Goal: Task Accomplishment & Management: Use online tool/utility

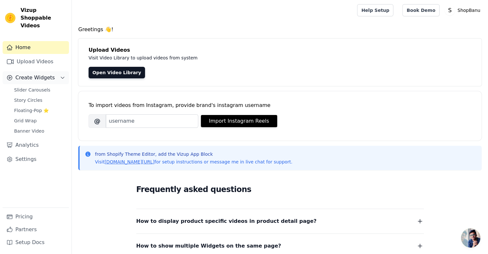
click at [56, 71] on button "Create Widgets" at bounding box center [36, 77] width 66 height 13
click at [112, 75] on link "Open Video Library" at bounding box center [117, 73] width 56 height 12
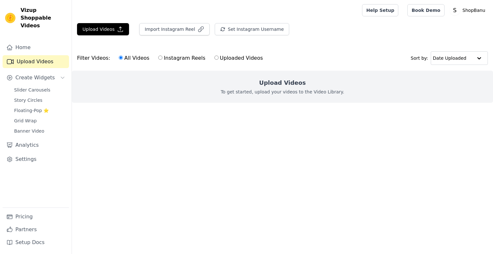
click at [158, 54] on label "Instagram Reels" at bounding box center [181, 58] width 47 height 8
click at [158, 56] on input "Instagram Reels" at bounding box center [160, 58] width 4 height 4
radio input "true"
click at [129, 57] on label "All Videos" at bounding box center [133, 58] width 31 height 8
click at [123, 57] on input "All Videos" at bounding box center [121, 58] width 4 height 4
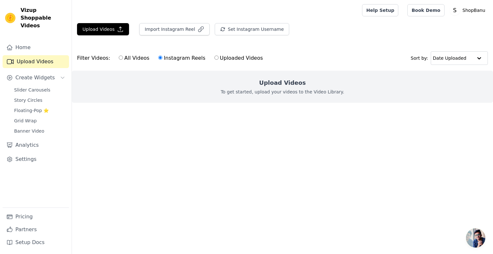
radio input "true"
click at [117, 30] on icon "button" at bounding box center [120, 29] width 6 height 6
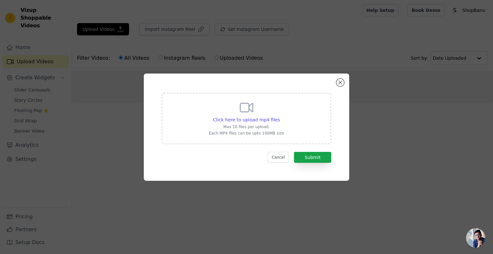
click at [285, 129] on div "Click here to upload mp4 files Max 10 files per upload. Each MP4 files can be u…" at bounding box center [246, 118] width 169 height 51
click at [280, 116] on input "Click here to upload mp4 files Max 10 files per upload. Each MP4 files can be u…" at bounding box center [279, 116] width 0 height 0
type input "C:\fakepath\Black Red Minimalist Fashion Product Introduction Landscape Banner.…"
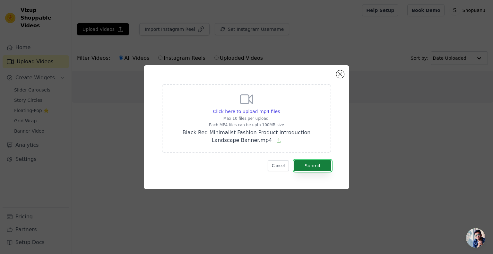
click at [322, 165] on button "Submit" at bounding box center [312, 165] width 37 height 11
click at [309, 163] on button "Submit" at bounding box center [312, 165] width 37 height 11
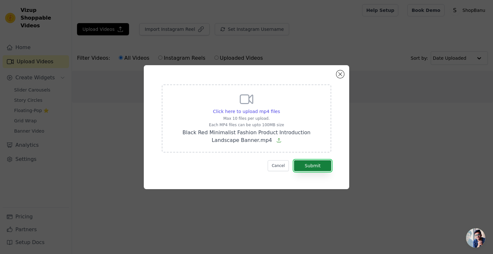
click at [309, 163] on button "Submit" at bounding box center [312, 165] width 37 height 11
click at [290, 140] on p "Black Red Minimalist Fashion Product Introduction Landscape Banner.mp4" at bounding box center [246, 136] width 153 height 15
click at [280, 108] on input "Click here to upload mp4 files Max 10 files per upload. Each MP4 files can be u…" at bounding box center [279, 108] width 0 height 0
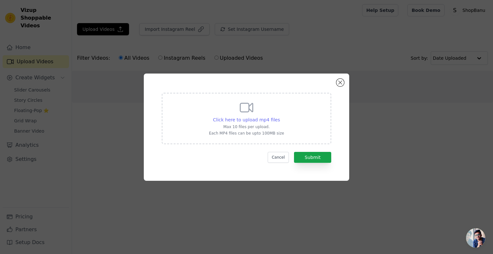
click at [265, 122] on span "Click here to upload mp4 files" at bounding box center [246, 119] width 67 height 5
click at [279, 116] on input "Click here to upload mp4 files Max 10 files per upload. Each MP4 files can be u…" at bounding box center [279, 116] width 0 height 0
type input "C:\fakepath\Black Red Minimalist Fashion Product Introduction Landscape Banner.…"
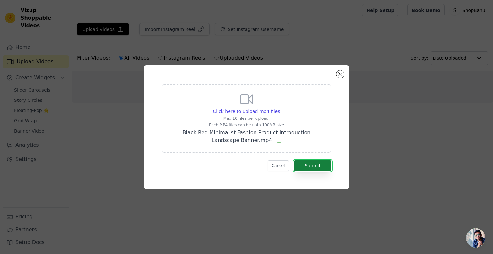
click at [305, 161] on button "Submit" at bounding box center [312, 165] width 37 height 11
click at [45, 72] on div "Click here to upload mp4 files Max 10 files per upload. Each MP4 files can be u…" at bounding box center [246, 127] width 472 height 144
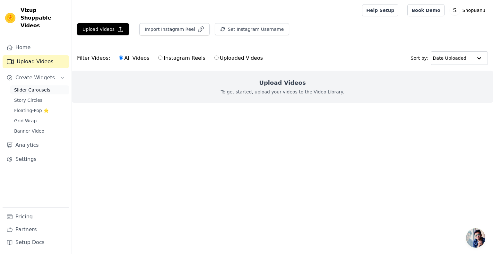
click at [45, 87] on span "Slider Carousels" at bounding box center [32, 90] width 36 height 6
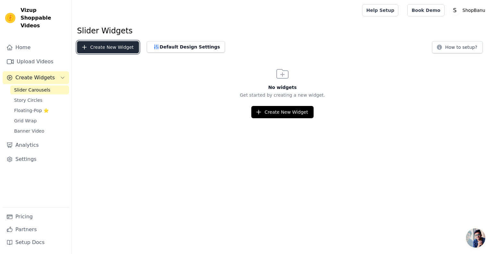
click at [115, 47] on button "Create New Widget" at bounding box center [108, 47] width 62 height 12
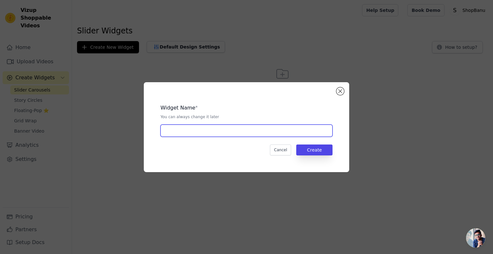
click at [259, 136] on input "text" at bounding box center [246, 130] width 172 height 12
type input "jo"
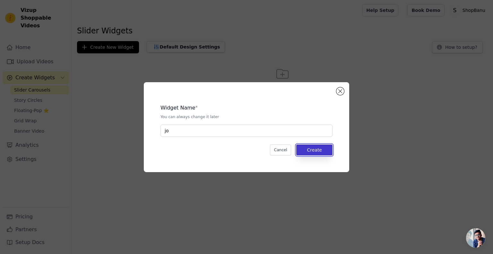
click at [315, 149] on button "Create" at bounding box center [314, 149] width 36 height 11
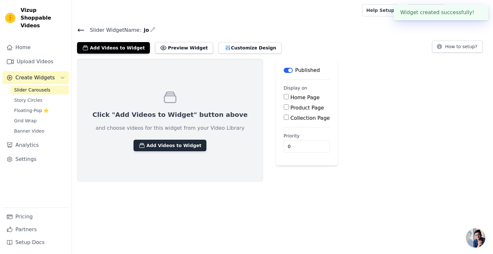
click at [181, 147] on button "Add Videos to Widget" at bounding box center [169, 146] width 73 height 12
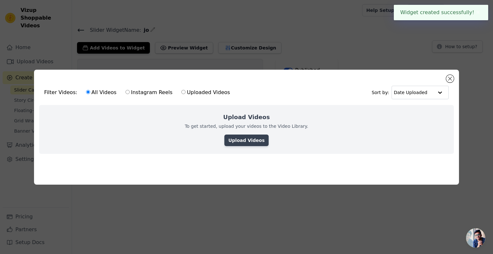
click at [243, 142] on link "Upload Videos" at bounding box center [246, 140] width 44 height 12
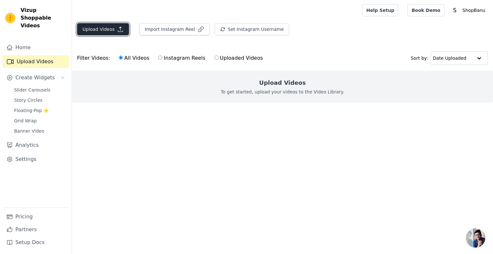
click at [103, 26] on button "Upload Videos" at bounding box center [103, 29] width 52 height 12
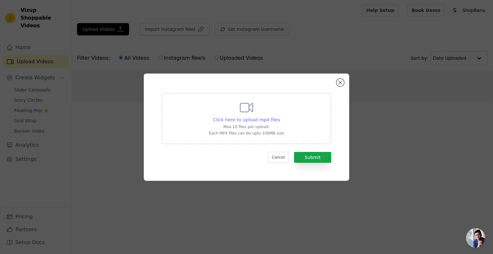
click at [255, 118] on span "Click here to upload mp4 files" at bounding box center [246, 119] width 67 height 5
click at [279, 116] on input "Click here to upload mp4 files Max 10 files per upload. Each MP4 files can be u…" at bounding box center [279, 116] width 0 height 0
type input "C:\fakepath\Black Red Minimalist Fashion Product Introduction Landscape Banner.…"
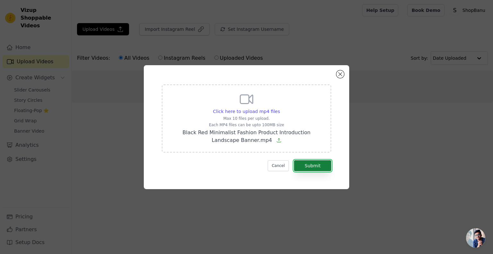
click at [305, 163] on button "Submit" at bounding box center [312, 165] width 37 height 11
click at [317, 166] on button "Submit" at bounding box center [312, 165] width 37 height 11
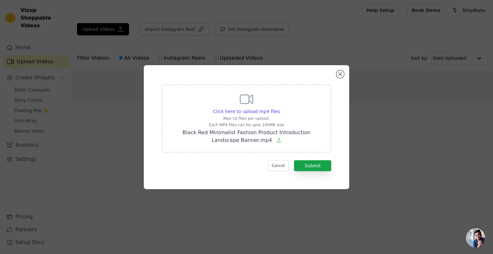
click at [276, 139] on icon at bounding box center [278, 140] width 5 height 5
click at [279, 108] on input "Click here to upload mp4 files Max 10 files per upload. Each MP4 files can be u…" at bounding box center [279, 108] width 0 height 0
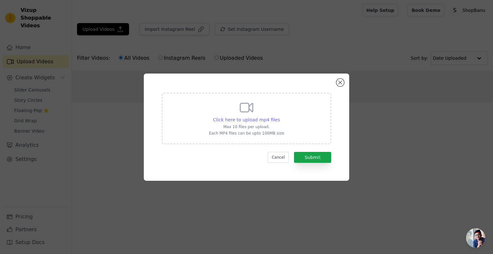
click at [265, 122] on span "Click here to upload mp4 files" at bounding box center [246, 119] width 67 height 5
click at [279, 116] on input "Click here to upload mp4 files Max 10 files per upload. Each MP4 files can be u…" at bounding box center [279, 116] width 0 height 0
type input "C:\fakepath\Black Red Minimalist Fashion Product Introduction Landscape Banner.…"
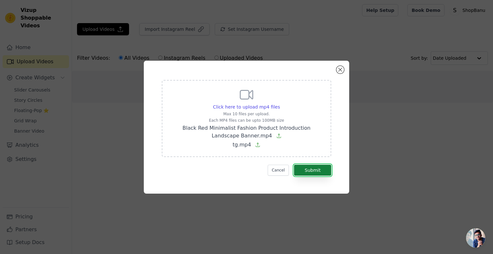
click at [317, 172] on button "Submit" at bounding box center [312, 170] width 37 height 11
click at [374, 114] on div "Click here to upload mp4 files Max 10 files per upload. Each MP4 files can be u…" at bounding box center [246, 126] width 472 height 153
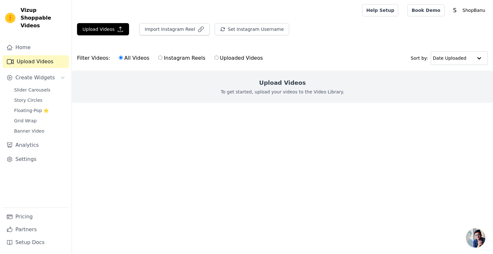
click at [192, 59] on label "Instagram Reels" at bounding box center [181, 58] width 47 height 8
click at [162, 59] on input "Instagram Reels" at bounding box center [160, 58] width 4 height 4
radio input "true"
click at [226, 59] on label "Uploaded Videos" at bounding box center [238, 58] width 49 height 8
click at [219, 59] on input "Uploaded Videos" at bounding box center [216, 58] width 4 height 4
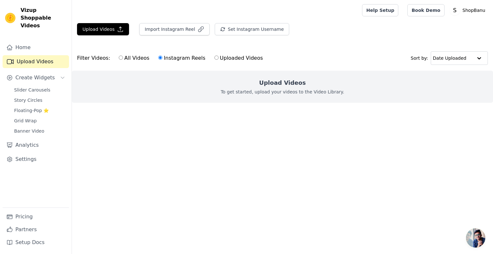
radio input "true"
click at [198, 29] on icon "button" at bounding box center [201, 29] width 6 height 6
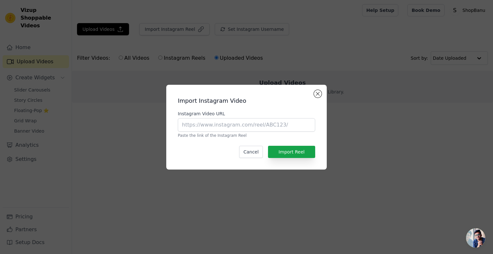
click at [234, 132] on div "Instagram Video URL Paste the link of the Instagram Reel" at bounding box center [246, 124] width 137 height 28
click at [240, 124] on input "Instagram Video URL" at bounding box center [246, 124] width 137 height 13
paste input "[URL][DOMAIN_NAME]"
type input "[URL][DOMAIN_NAME]"
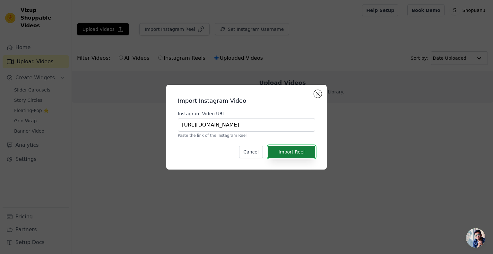
scroll to position [0, 0]
click at [290, 149] on button "Import Reel" at bounding box center [291, 152] width 47 height 12
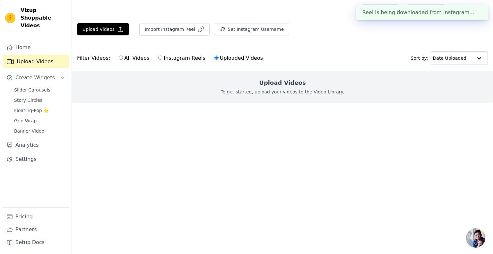
click at [179, 59] on label "Instagram Reels" at bounding box center [181, 58] width 47 height 8
click at [162, 59] on input "Instagram Reels" at bounding box center [160, 58] width 4 height 4
radio input "true"
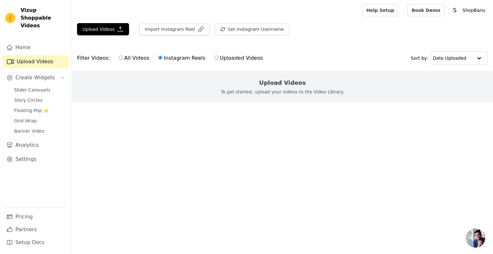
click at [136, 57] on label "All Videos" at bounding box center [133, 58] width 31 height 8
click at [123, 57] on input "All Videos" at bounding box center [121, 58] width 4 height 4
radio input "true"
click at [167, 57] on label "Instagram Reels" at bounding box center [181, 58] width 47 height 8
click at [162, 57] on input "Instagram Reels" at bounding box center [160, 58] width 4 height 4
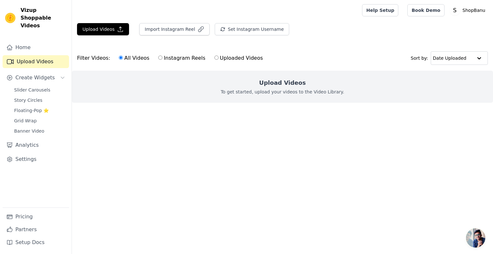
radio input "true"
click at [216, 55] on label "Uploaded Videos" at bounding box center [238, 58] width 49 height 8
click at [216, 56] on input "Uploaded Videos" at bounding box center [216, 58] width 4 height 4
radio input "true"
click at [163, 31] on button "Import Instagram Reel" at bounding box center [174, 29] width 70 height 12
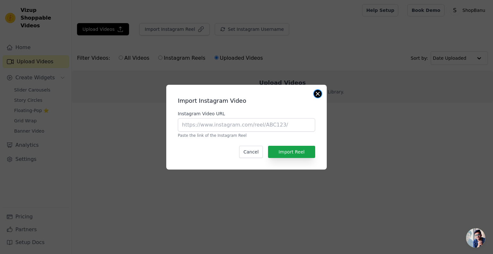
click at [319, 92] on button "Close modal" at bounding box center [318, 94] width 8 height 8
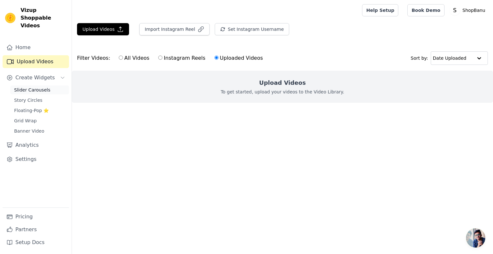
click at [35, 87] on span "Slider Carousels" at bounding box center [32, 90] width 36 height 6
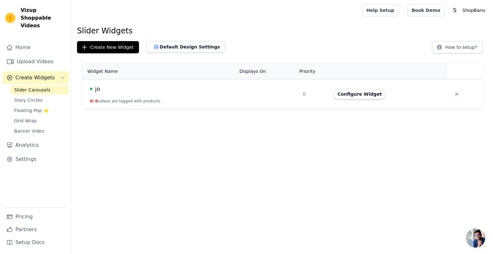
click at [99, 94] on td "jo 0 / 0 videos are tagged with products." at bounding box center [158, 94] width 153 height 30
click at [374, 93] on button "Configure Widget" at bounding box center [359, 94] width 52 height 10
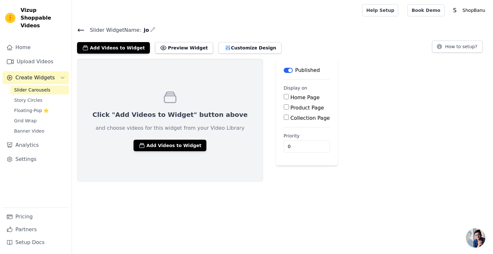
click at [290, 96] on label "Home Page" at bounding box center [304, 97] width 29 height 6
click at [284, 96] on input "Home Page" at bounding box center [286, 96] width 5 height 5
checkbox input "true"
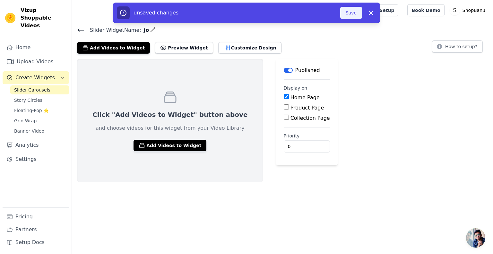
click at [352, 14] on button "Save" at bounding box center [351, 13] width 22 height 12
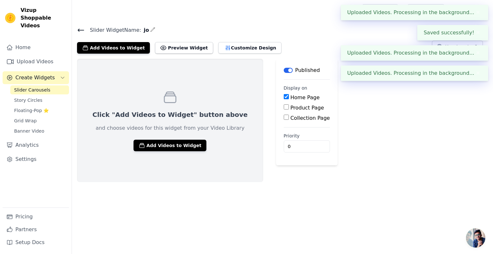
click at [159, 151] on div "Click "Add Videos to Widget" button above and choose videos for this widget fro…" at bounding box center [170, 120] width 186 height 123
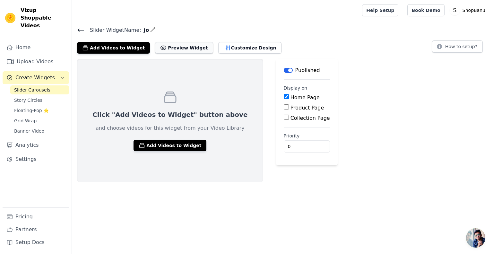
click at [177, 49] on button "Preview Widget" at bounding box center [184, 48] width 58 height 12
click at [53, 96] on link "Story Circles" at bounding box center [39, 100] width 59 height 9
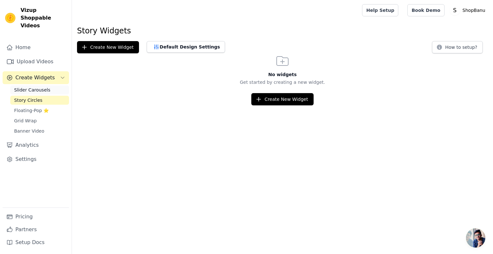
click at [52, 85] on link "Slider Carousels" at bounding box center [39, 89] width 59 height 9
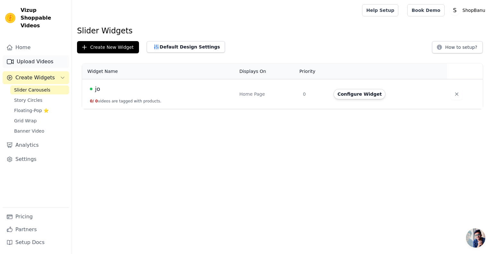
click at [47, 55] on link "Upload Videos" at bounding box center [36, 61] width 66 height 13
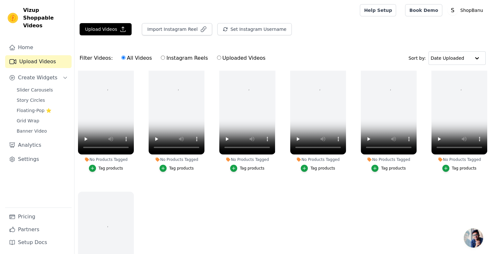
scroll to position [19, 0]
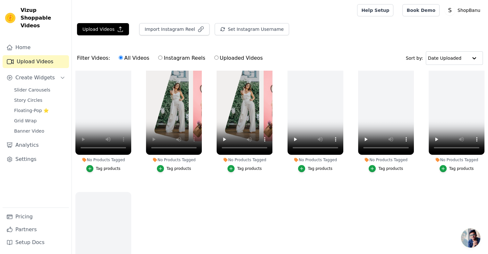
click at [175, 168] on div "Tag products" at bounding box center [179, 168] width 25 height 5
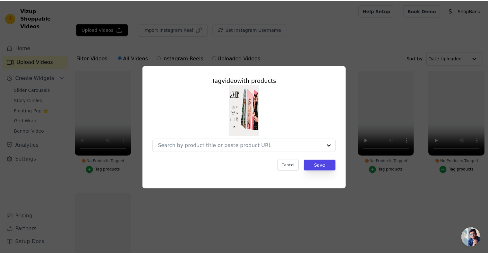
scroll to position [19, 0]
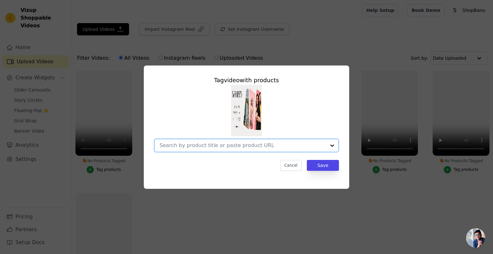
click at [291, 142] on input "No Products Tagged Tag video with products Option undefined, selected. Cancel S…" at bounding box center [242, 145] width 166 height 6
click at [288, 146] on input "No Products Tagged Tag video with products No options Option undefined, selecte…" at bounding box center [242, 145] width 166 height 6
click at [298, 164] on button "Cancel" at bounding box center [290, 165] width 21 height 11
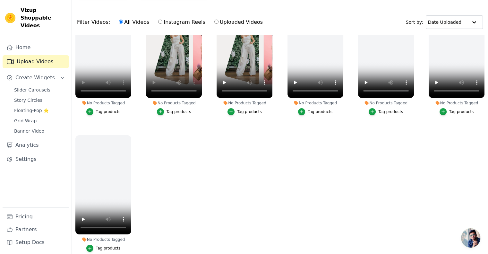
scroll to position [0, 0]
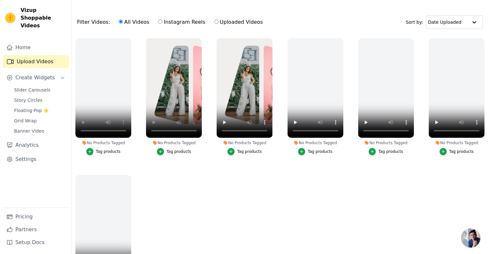
click at [158, 21] on label "Instagram Reels" at bounding box center [181, 22] width 47 height 8
click at [158, 21] on input "Instagram Reels" at bounding box center [160, 22] width 4 height 4
radio input "true"
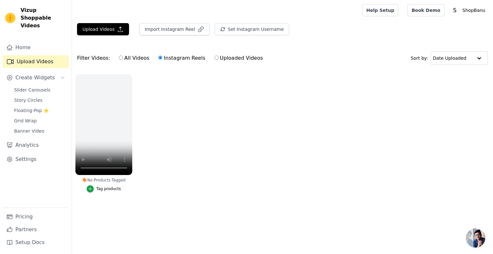
click at [159, 114] on ul "No Products Tagged Tag products" at bounding box center [282, 140] width 421 height 138
click at [123, 61] on label "All Videos" at bounding box center [133, 58] width 31 height 8
click at [123, 60] on input "All Videos" at bounding box center [121, 58] width 4 height 4
radio input "true"
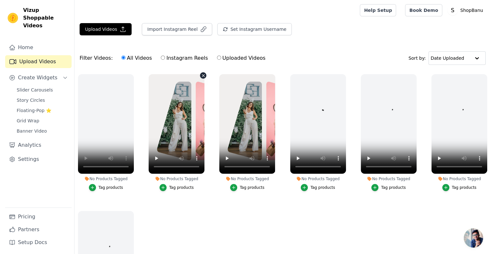
scroll to position [41, 0]
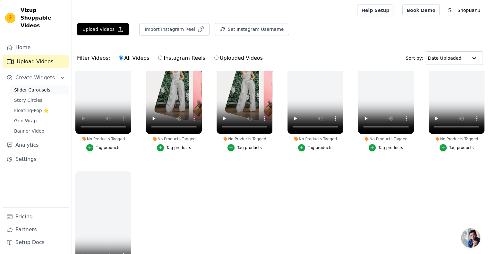
click at [41, 85] on link "Slider Carousels" at bounding box center [39, 89] width 59 height 9
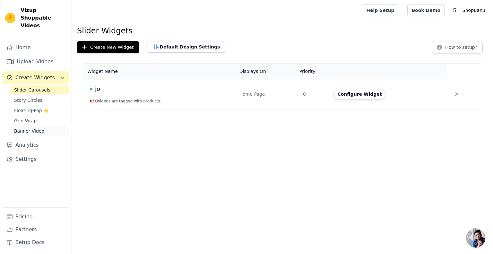
click at [36, 128] on span "Banner Video" at bounding box center [29, 131] width 30 height 6
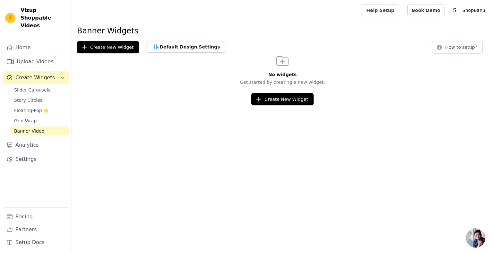
click at [268, 92] on div "No widgets Get started by creating a new widget. Create New Widget" at bounding box center [282, 79] width 421 height 52
click at [270, 99] on button "Create New Widget" at bounding box center [282, 99] width 62 height 12
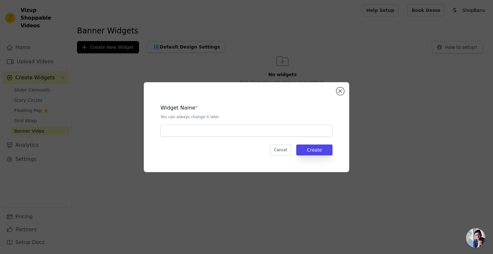
click at [239, 138] on div "Widget Name * You can always change it later Cancel Create" at bounding box center [246, 126] width 185 height 69
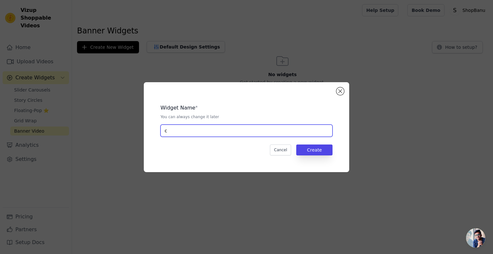
click at [257, 131] on input "c" at bounding box center [246, 130] width 172 height 12
type input "csc"
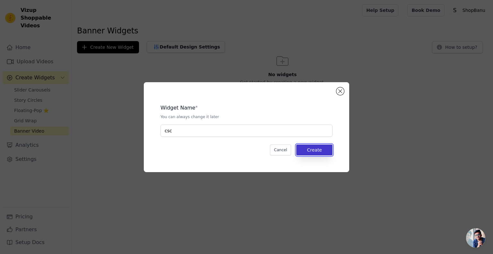
click at [312, 147] on button "Create" at bounding box center [314, 149] width 36 height 11
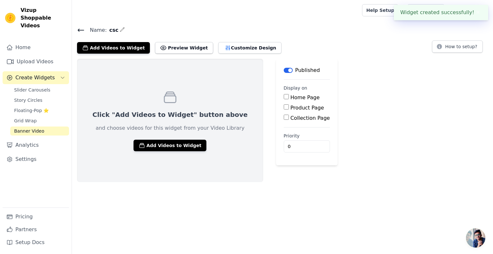
click at [290, 96] on label "Home Page" at bounding box center [304, 97] width 29 height 6
click at [284, 96] on input "Home Page" at bounding box center [286, 96] width 5 height 5
checkbox input "true"
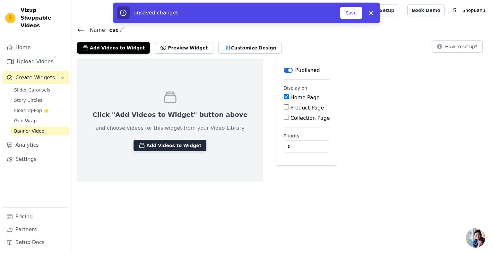
click at [187, 143] on button "Add Videos to Widget" at bounding box center [169, 146] width 73 height 12
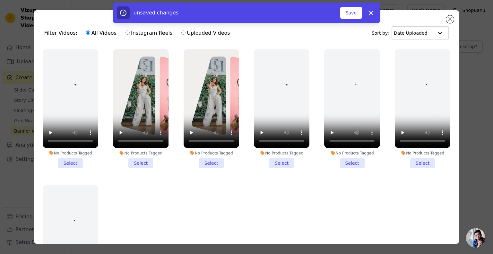
click at [140, 161] on li "No Products Tagged Select" at bounding box center [141, 108] width 56 height 119
click at [0, 0] on input "No Products Tagged Select" at bounding box center [0, 0] width 0 height 0
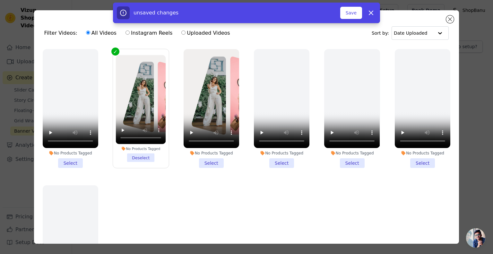
click at [210, 161] on li "No Products Tagged Select" at bounding box center [212, 108] width 56 height 119
click at [0, 0] on input "No Products Tagged Select" at bounding box center [0, 0] width 0 height 0
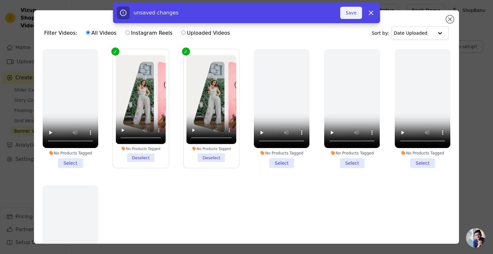
click at [354, 17] on button "Save" at bounding box center [351, 13] width 22 height 12
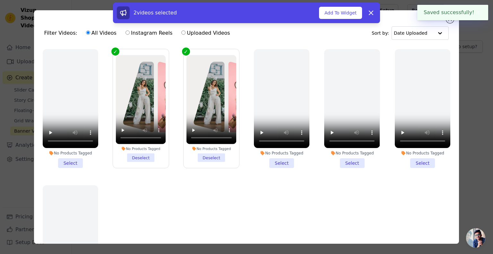
click at [477, 13] on button "✖" at bounding box center [477, 13] width 7 height 8
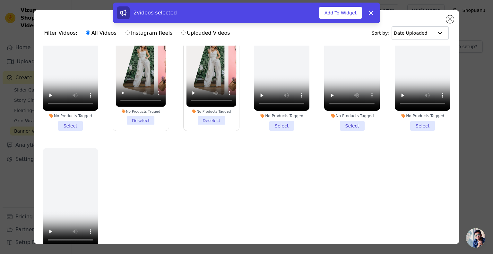
scroll to position [56, 0]
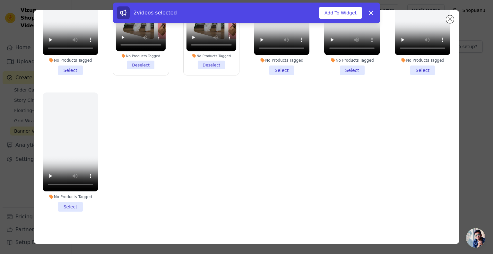
click at [450, 19] on div "2 videos selected Add To Widget Dismiss" at bounding box center [246, 14] width 493 height 23
click at [346, 16] on button "Add To Widget" at bounding box center [340, 13] width 43 height 12
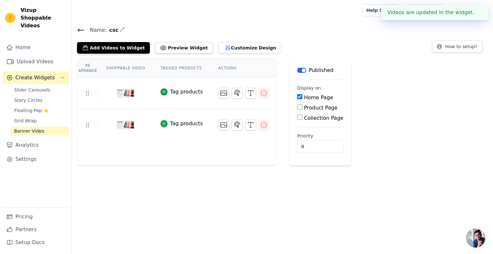
click at [176, 90] on div "Tag products" at bounding box center [186, 92] width 33 height 8
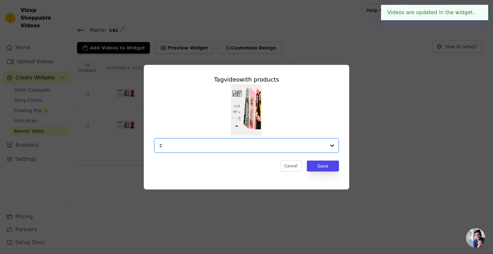
click at [224, 147] on input "c" at bounding box center [242, 146] width 166 height 8
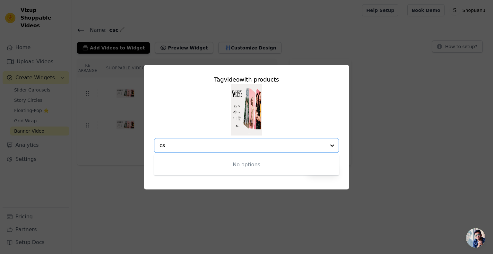
type input "cs"
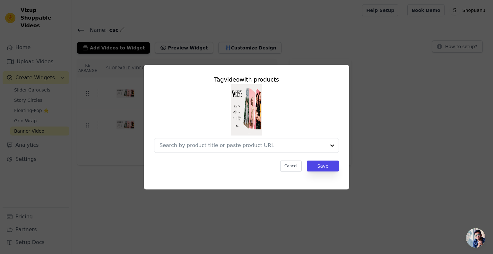
click at [372, 115] on div "Tag video with products Cancel Save" at bounding box center [246, 127] width 472 height 145
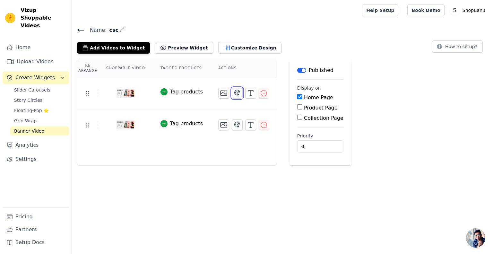
click at [235, 90] on icon "button" at bounding box center [237, 93] width 5 height 6
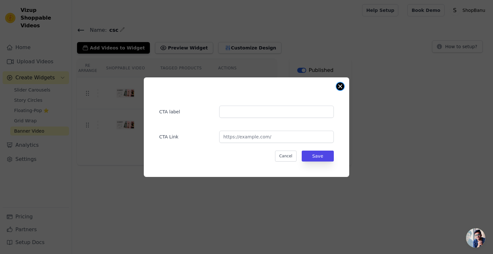
click at [339, 85] on button "Close modal" at bounding box center [340, 86] width 8 height 8
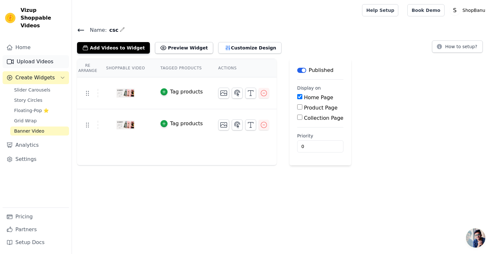
click at [49, 56] on link "Upload Videos" at bounding box center [36, 61] width 66 height 13
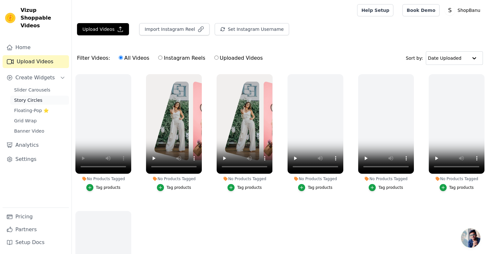
click at [46, 96] on link "Story Circles" at bounding box center [39, 100] width 59 height 9
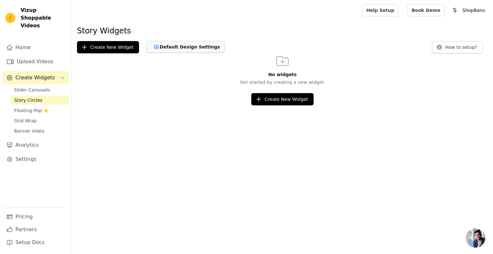
click at [200, 50] on button "Default Design Settings" at bounding box center [186, 47] width 78 height 12
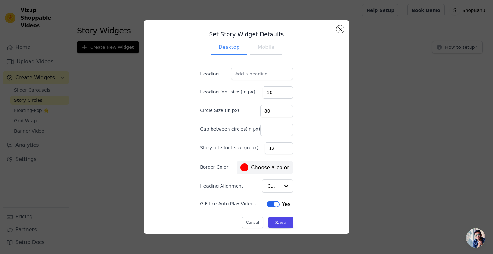
click at [265, 49] on button "Mobile" at bounding box center [266, 48] width 32 height 14
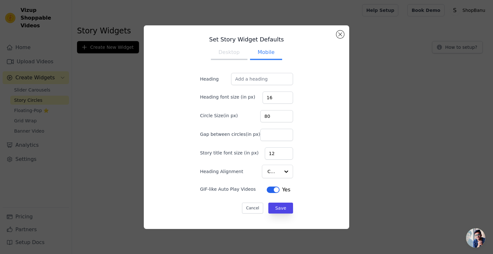
click at [236, 51] on button "Desktop" at bounding box center [229, 53] width 37 height 14
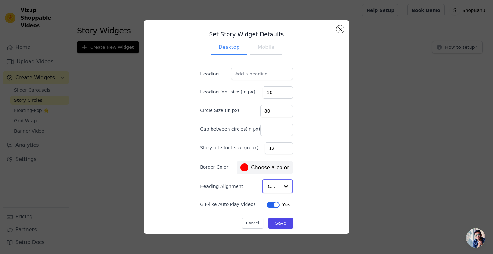
click at [279, 187] on div at bounding box center [285, 186] width 13 height 13
click at [247, 221] on button "Cancel" at bounding box center [252, 222] width 21 height 11
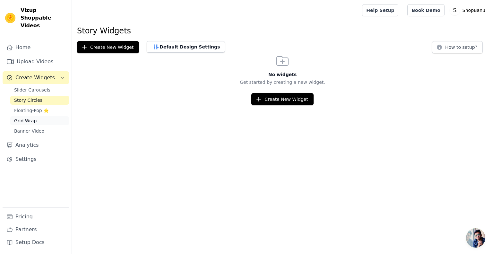
click at [34, 117] on span "Grid Wrap" at bounding box center [25, 120] width 22 height 6
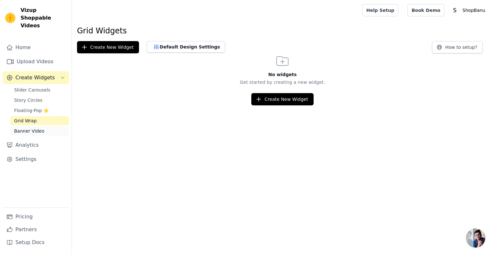
click at [39, 128] on span "Banner Video" at bounding box center [29, 131] width 30 height 6
